Goal: Information Seeking & Learning: Learn about a topic

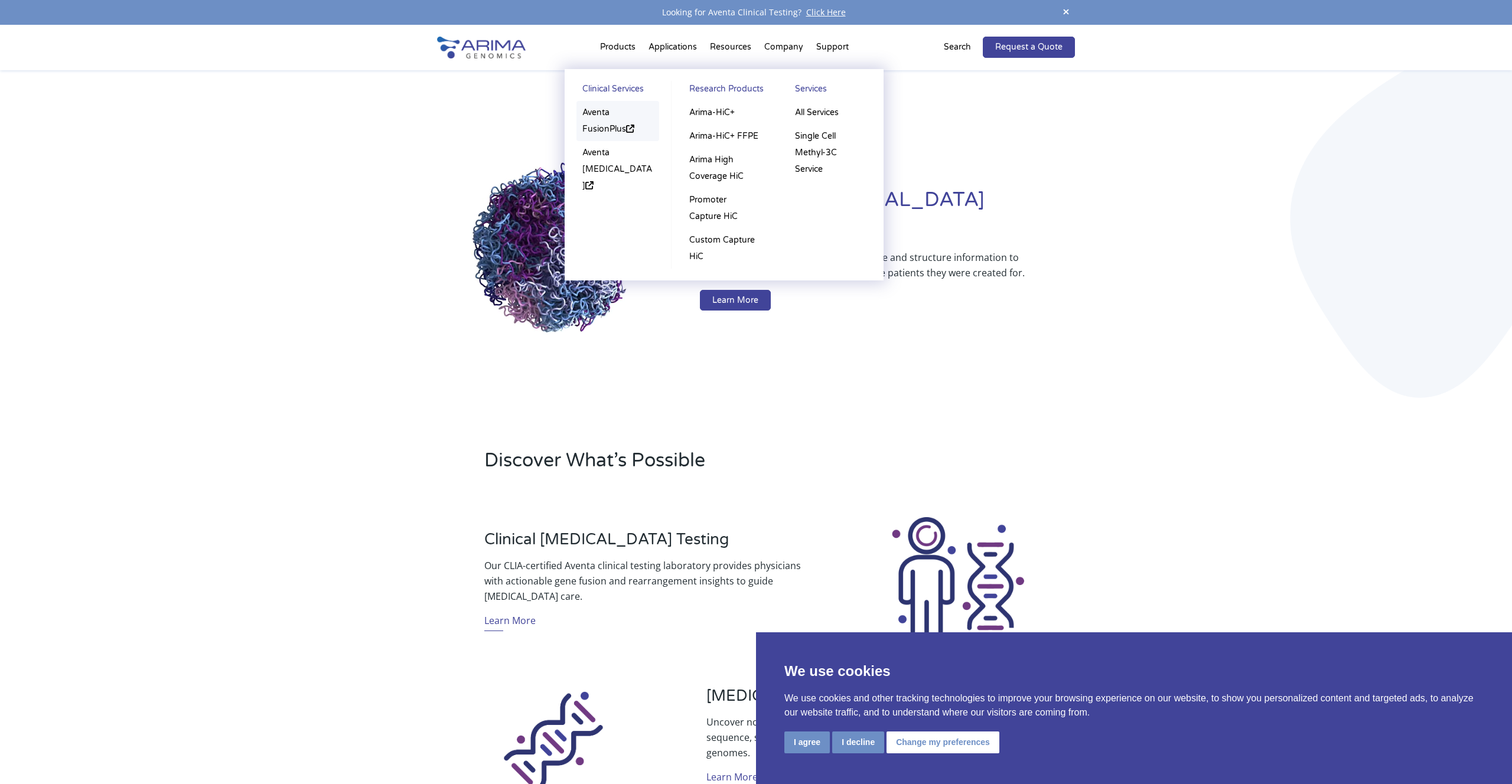
click at [596, 122] on link "Aventa FusionPlus" at bounding box center [618, 121] width 83 height 40
click at [602, 160] on link "Aventa [MEDICAL_DATA]" at bounding box center [618, 169] width 83 height 57
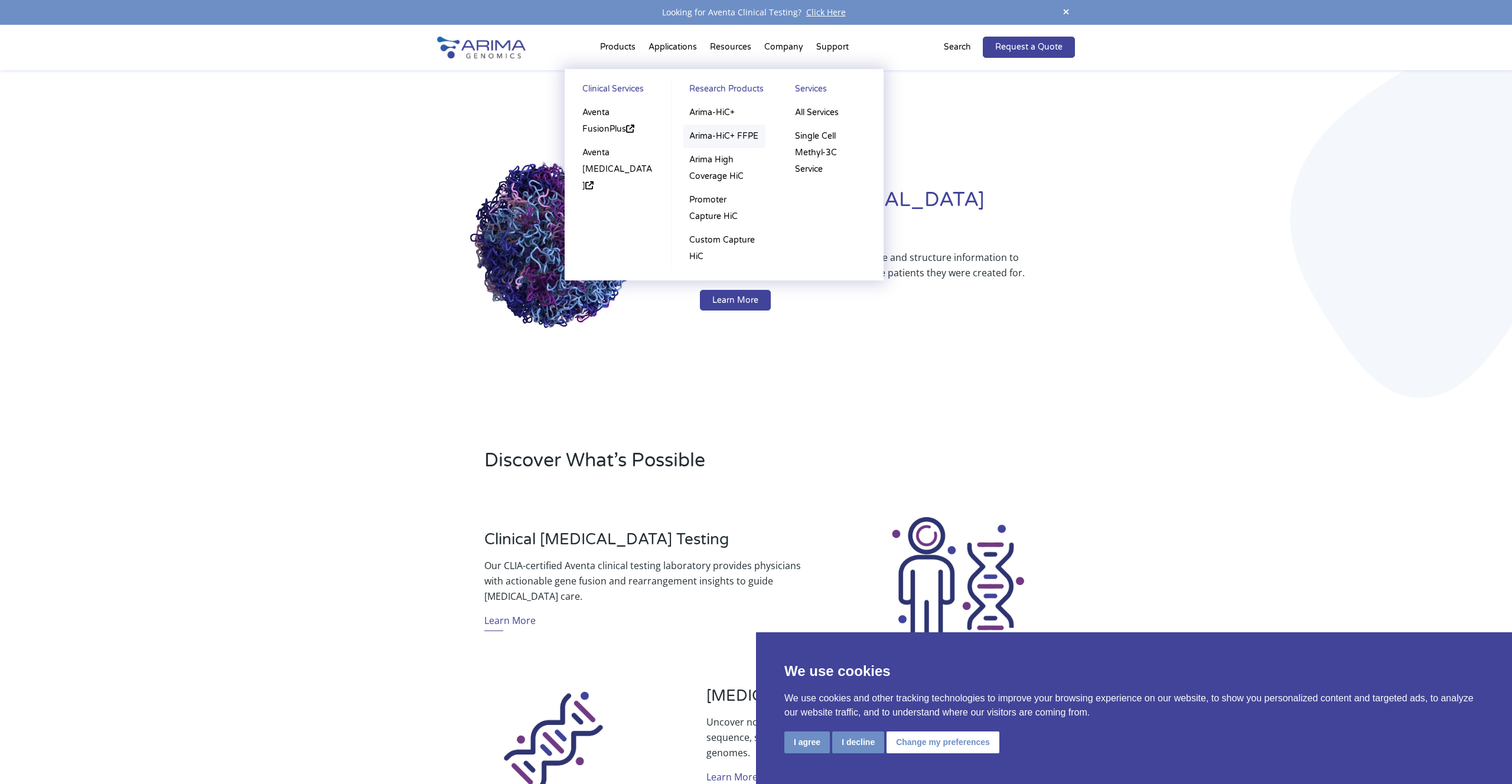
click at [713, 133] on link "Arima-HiC+ FFPE" at bounding box center [724, 137] width 82 height 24
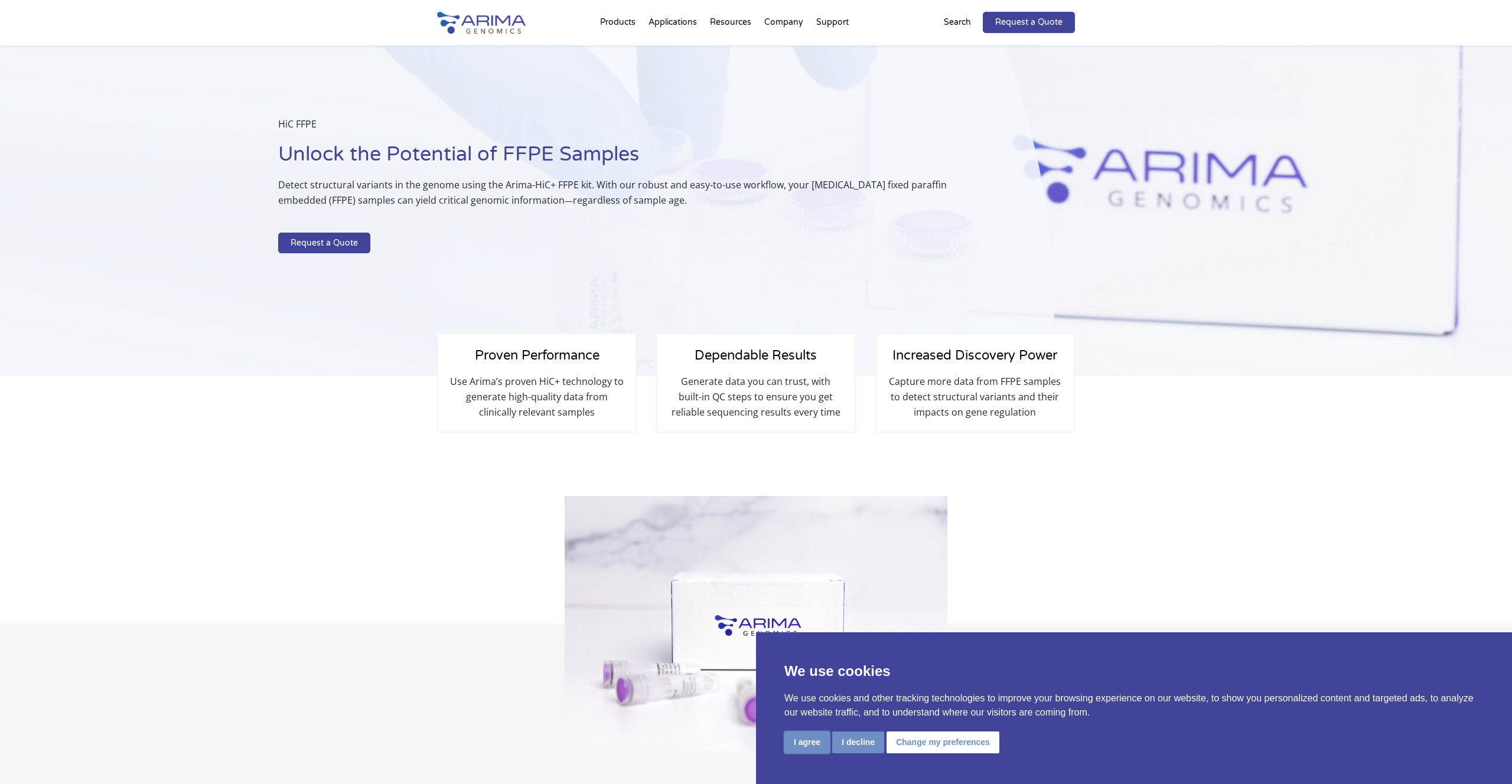
click at [808, 746] on button "I agree" at bounding box center [807, 742] width 46 height 22
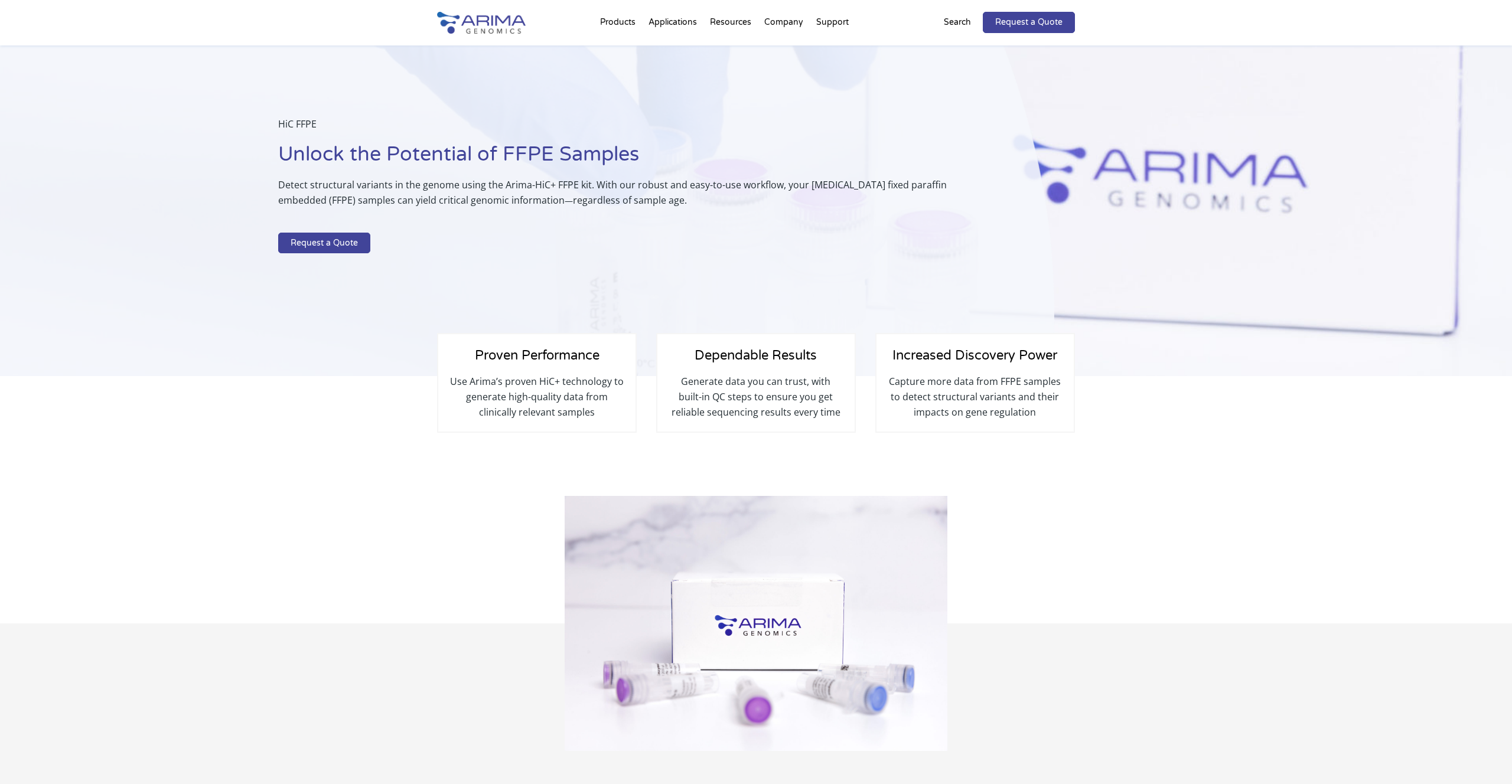
click at [517, 160] on h1 "Unlock the Potential of FFPE Samples" at bounding box center [636, 159] width 717 height 36
click at [546, 153] on h1 "Unlock the Potential of FFPE Samples" at bounding box center [636, 159] width 717 height 36
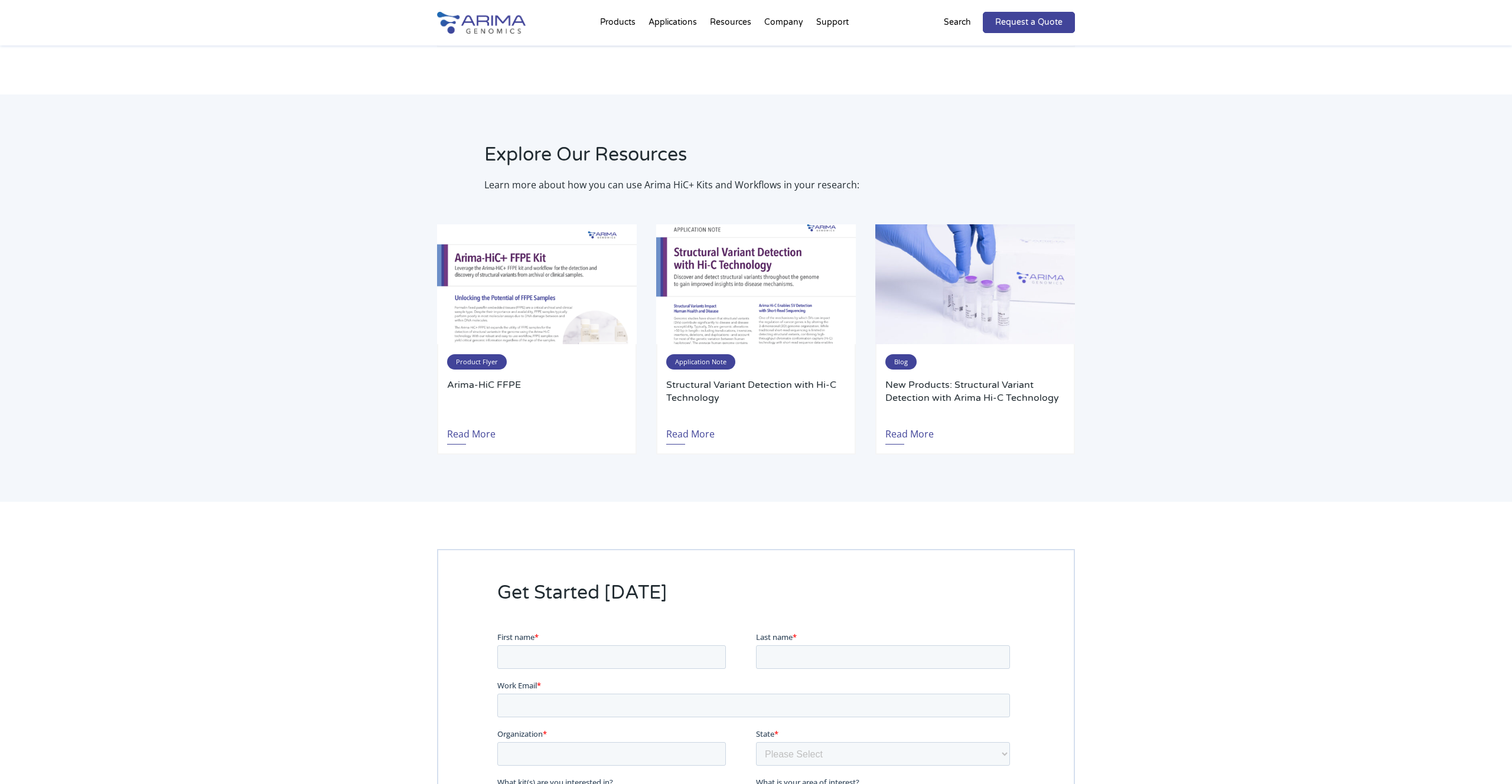
scroll to position [2138, 0]
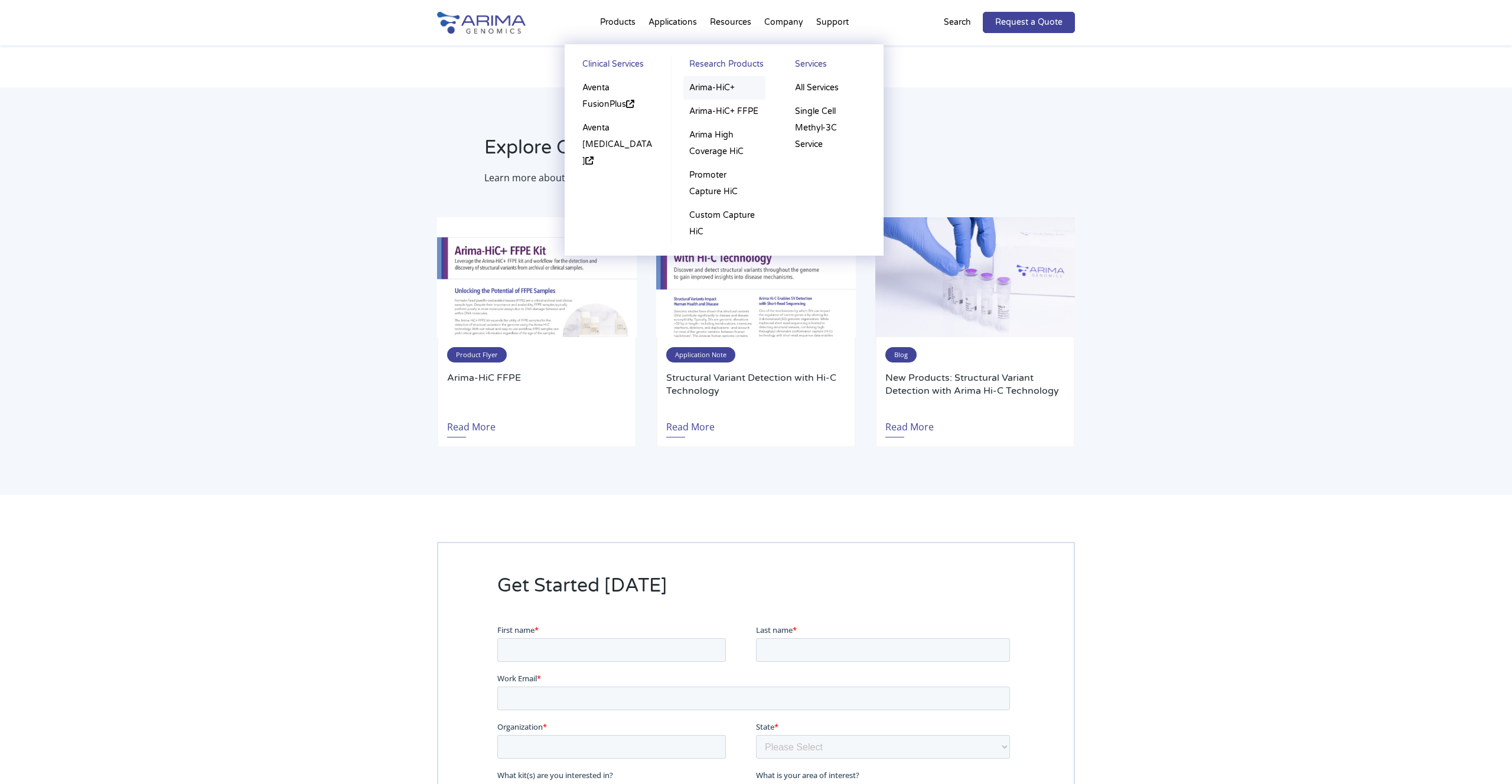
click at [749, 88] on link "Arima-HiC+" at bounding box center [724, 88] width 82 height 24
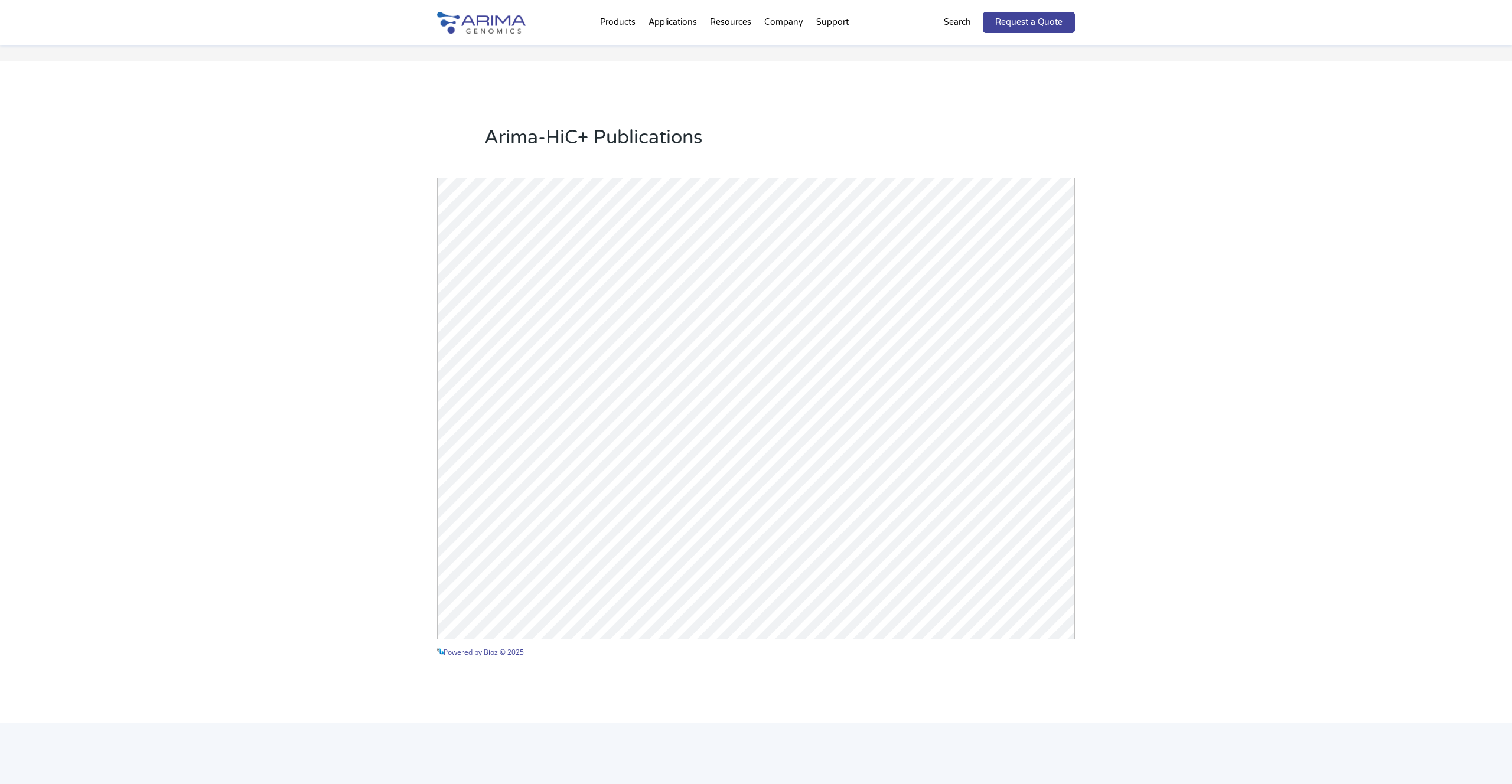
scroll to position [1472, 0]
